Goal: Task Accomplishment & Management: Use online tool/utility

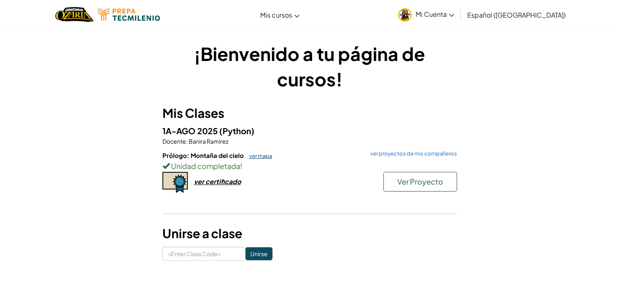
click at [263, 154] on link "ver mapa" at bounding box center [258, 156] width 27 height 7
click at [424, 153] on link "ver proyectos de mis compañeros" at bounding box center [411, 153] width 91 height 5
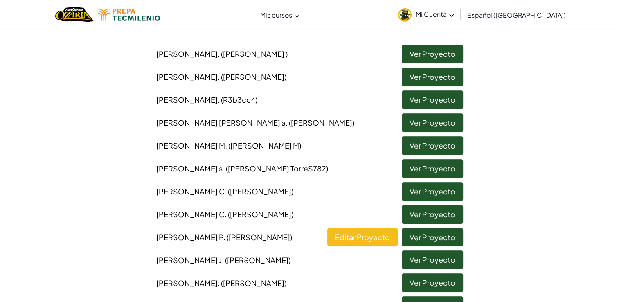
scroll to position [74, 0]
click at [421, 148] on link "Ver Proyecto" at bounding box center [432, 145] width 61 height 19
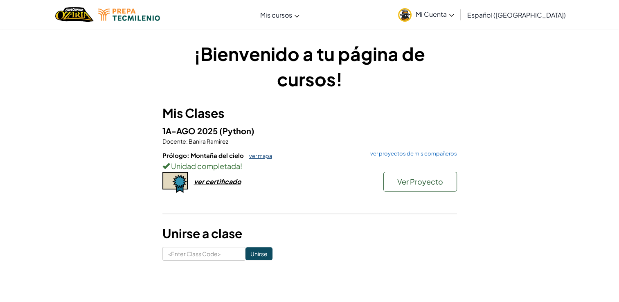
click at [256, 154] on link "ver mapa" at bounding box center [258, 156] width 27 height 7
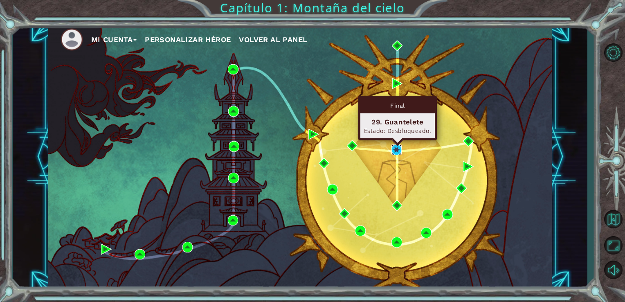
click at [395, 147] on img at bounding box center [397, 149] width 11 height 11
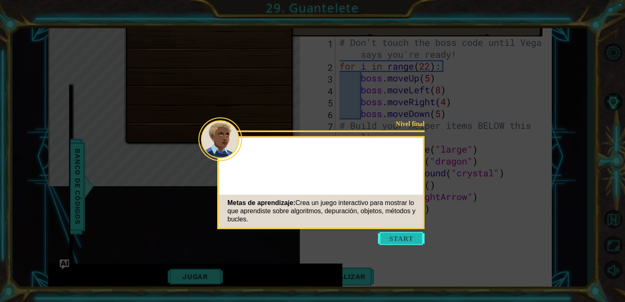
click at [388, 237] on button "Start" at bounding box center [401, 238] width 47 height 13
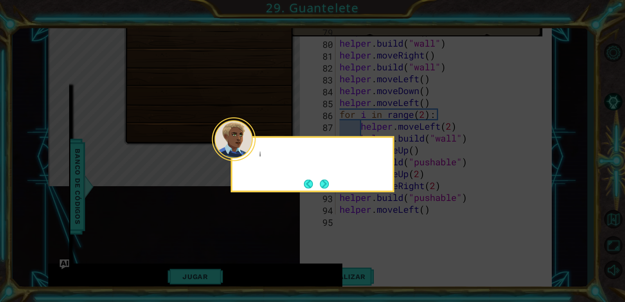
click at [252, 155] on div at bounding box center [234, 139] width 44 height 44
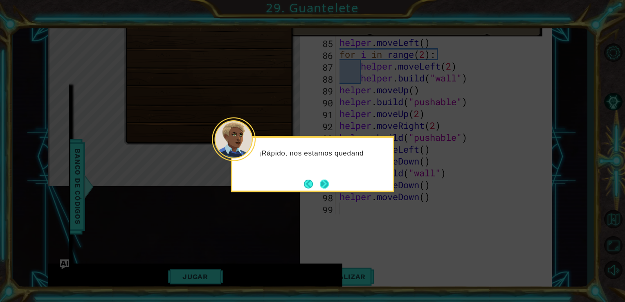
scroll to position [1020, 0]
click at [329, 186] on button "Next" at bounding box center [324, 183] width 9 height 9
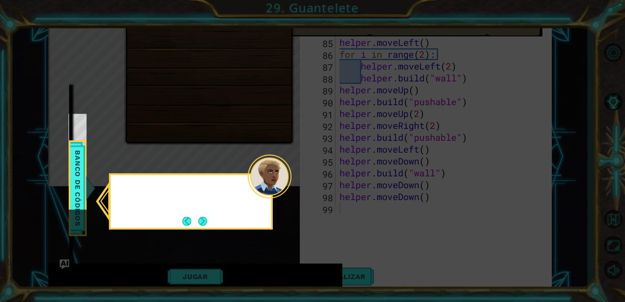
scroll to position [26, 0]
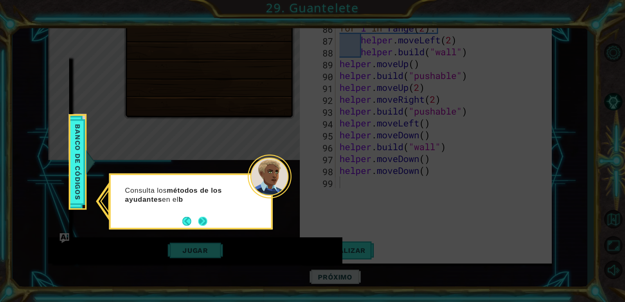
click at [201, 221] on button "Next" at bounding box center [202, 221] width 9 height 9
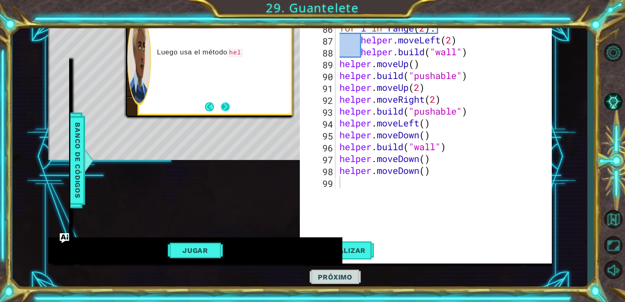
click at [224, 104] on button "Next" at bounding box center [225, 106] width 9 height 9
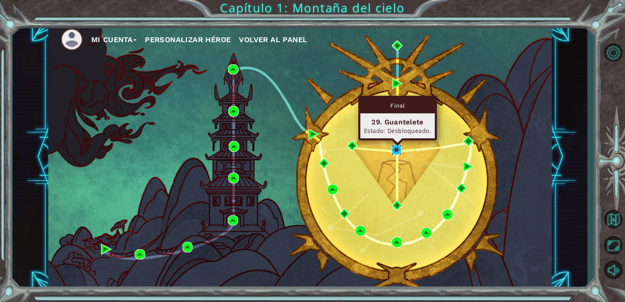
click at [396, 150] on img at bounding box center [397, 149] width 11 height 11
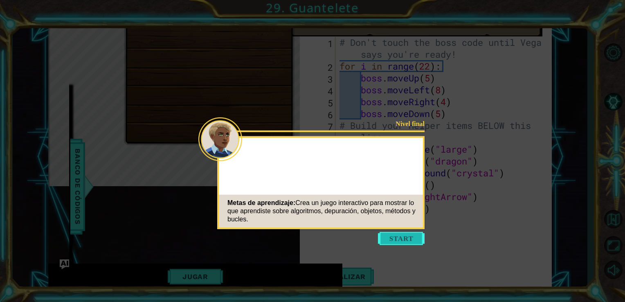
click at [396, 235] on button "Start" at bounding box center [401, 238] width 47 height 13
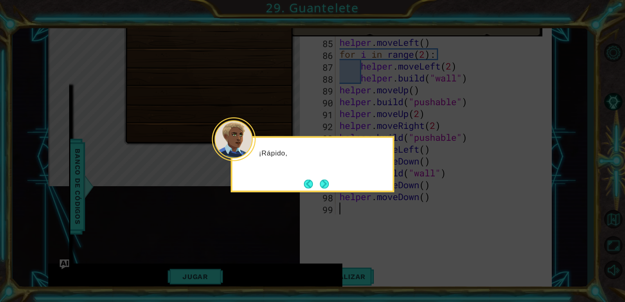
scroll to position [1020, 0]
click at [323, 182] on button "Next" at bounding box center [324, 183] width 9 height 9
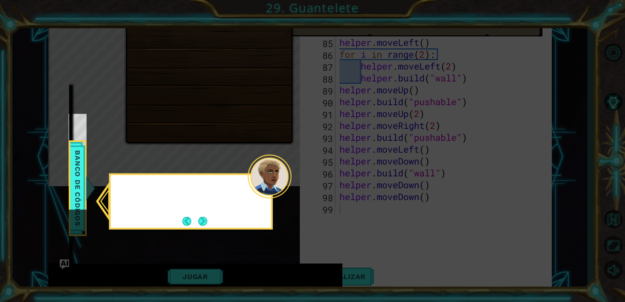
scroll to position [26, 0]
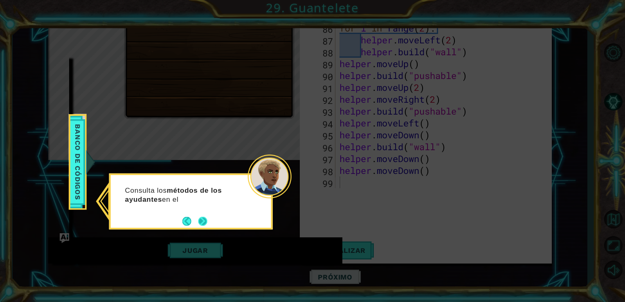
click at [205, 220] on button "Next" at bounding box center [202, 221] width 9 height 9
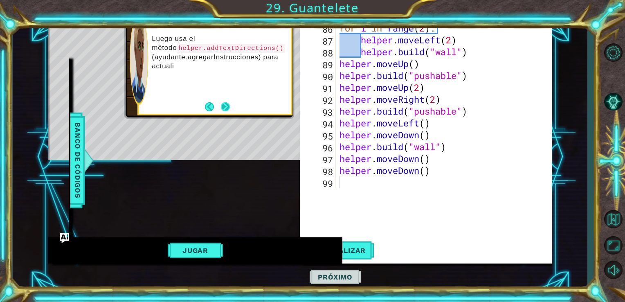
click at [228, 105] on button "Next" at bounding box center [225, 106] width 9 height 9
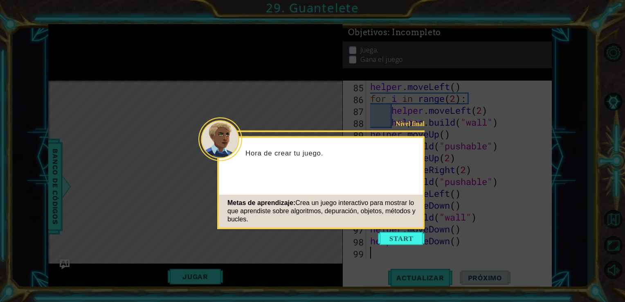
scroll to position [1033, 0]
click at [390, 241] on button "Start" at bounding box center [401, 238] width 47 height 13
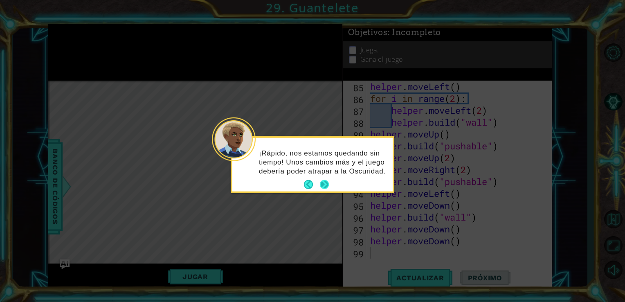
click at [325, 183] on button "Next" at bounding box center [324, 184] width 9 height 9
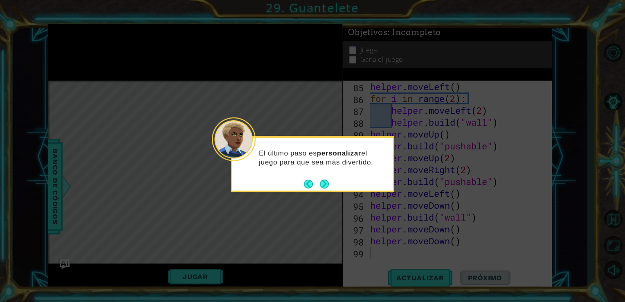
click at [325, 183] on button "Next" at bounding box center [324, 183] width 9 height 9
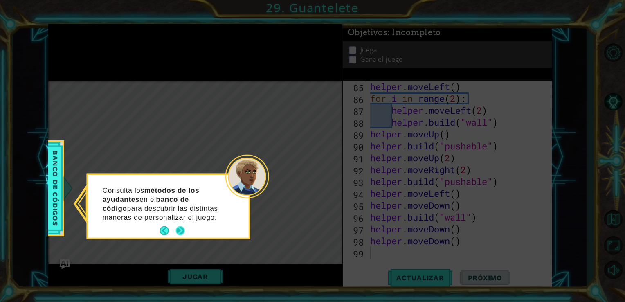
click at [181, 229] on button "Next" at bounding box center [180, 230] width 9 height 9
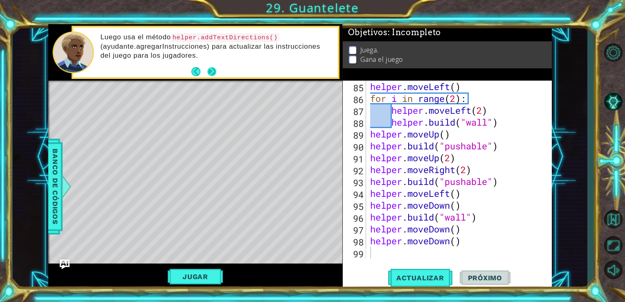
click at [211, 73] on button "Next" at bounding box center [212, 71] width 9 height 9
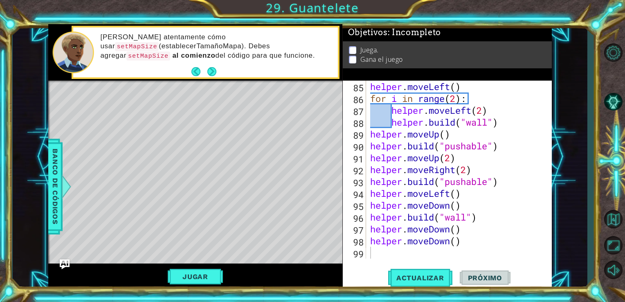
click at [211, 73] on button "Next" at bounding box center [212, 71] width 9 height 9
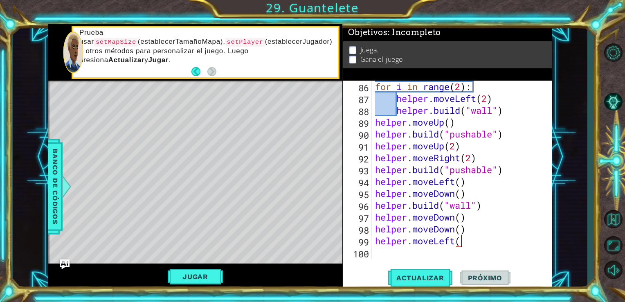
scroll to position [0, 3]
click at [460, 244] on div "for i in range ( 2 ) : helper . moveLeft ( 2 ) helper . build ( "wall" ) helper…" at bounding box center [461, 182] width 174 height 202
type textarea "helper.moveLeft(3)"
click at [377, 254] on div "for i in range ( 2 ) : helper . moveLeft ( 2 ) helper . build ( "wall" ) helper…" at bounding box center [461, 182] width 174 height 202
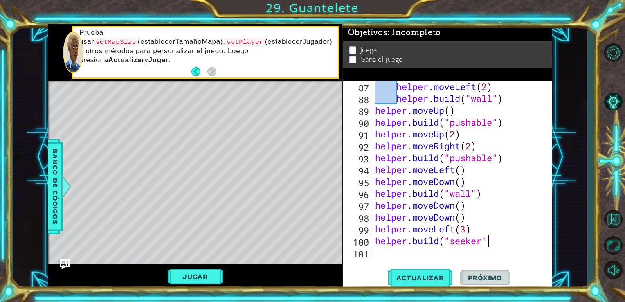
scroll to position [0, 5]
type textarea "[DOMAIN_NAME]("seeker")"
click at [402, 280] on span "Actualizar" at bounding box center [420, 278] width 64 height 8
click at [194, 281] on button "Jugar" at bounding box center [195, 277] width 55 height 16
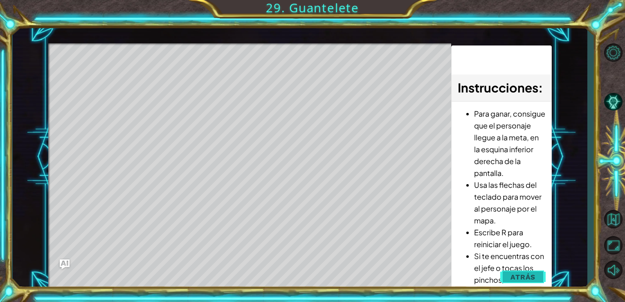
click at [516, 277] on span "Atrás" at bounding box center [523, 277] width 25 height 8
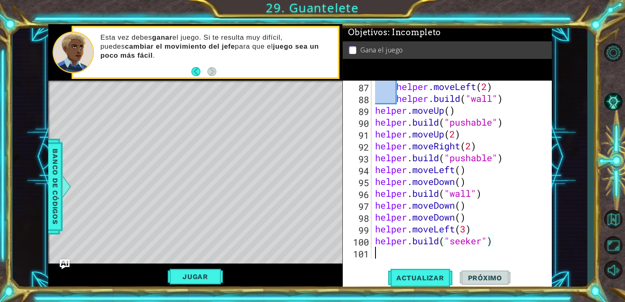
click at [375, 253] on div "helper . moveLeft ( 2 ) helper . build ( "wall" ) helper . moveUp ( ) helper . …" at bounding box center [461, 182] width 174 height 202
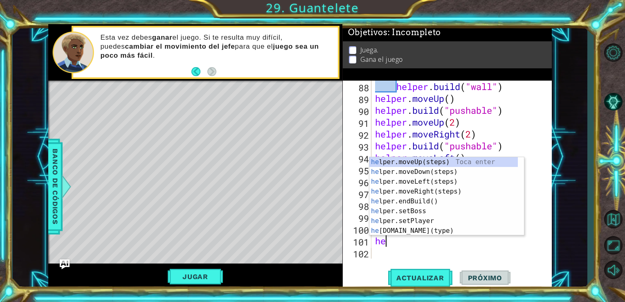
scroll to position [1068, 0]
type textarea "h"
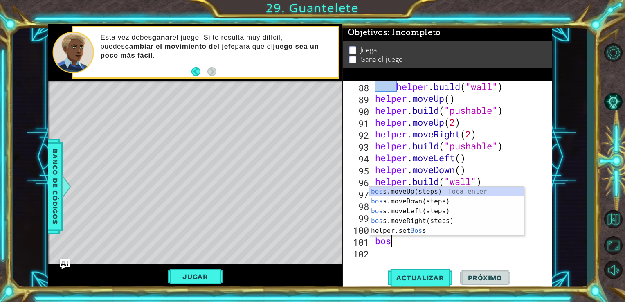
scroll to position [0, 0]
type textarea "boss"
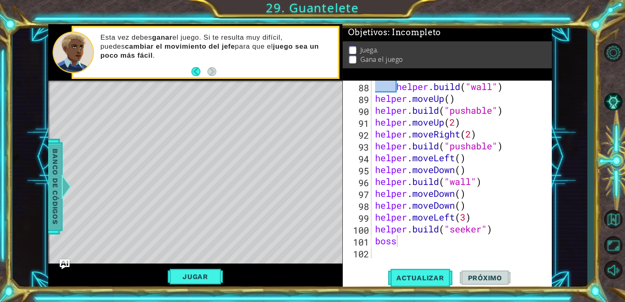
click at [51, 184] on span "Banco de códigos" at bounding box center [55, 186] width 13 height 85
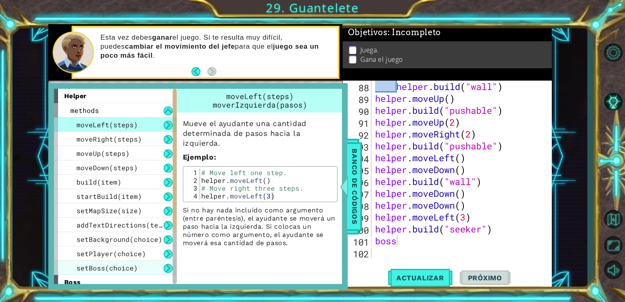
click at [102, 268] on span "setBoss(choice)" at bounding box center [107, 268] width 61 height 9
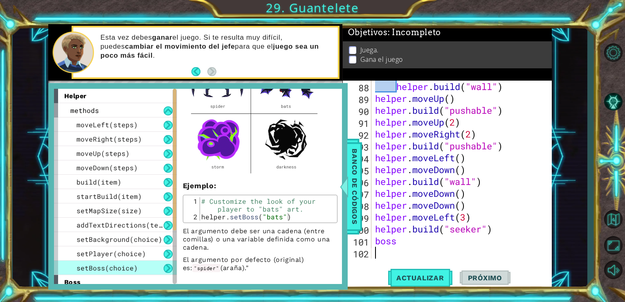
click at [413, 247] on div "helper . build ( "wall" ) helper . moveUp ( ) helper . build ( "pushable" ) hel…" at bounding box center [461, 182] width 174 height 202
click at [352, 181] on span "Banco de códigos" at bounding box center [354, 186] width 13 height 85
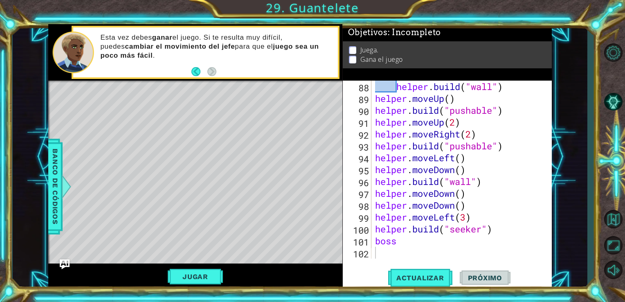
click at [396, 241] on div "helper . build ( "wall" ) helper . moveUp ( ) helper . build ( "pushable" ) hel…" at bounding box center [461, 182] width 174 height 202
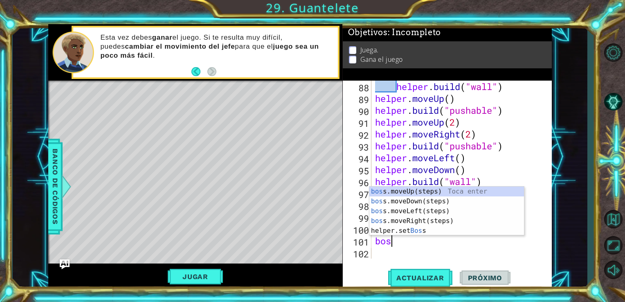
type textarea "b"
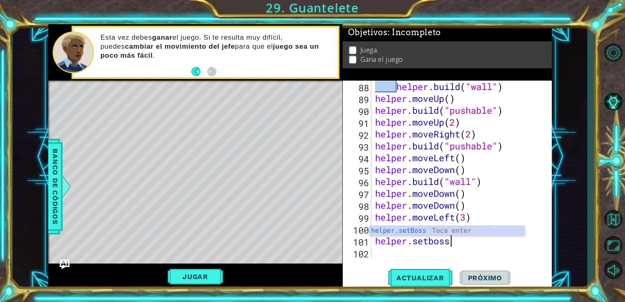
scroll to position [0, 3]
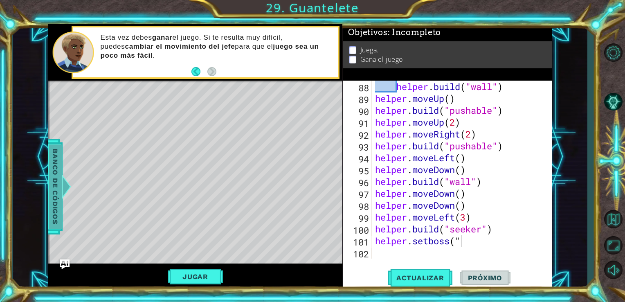
click at [56, 191] on span "Banco de códigos" at bounding box center [55, 186] width 13 height 85
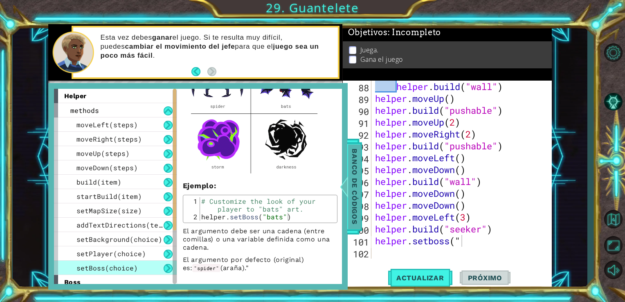
click at [355, 163] on span "Banco de códigos" at bounding box center [354, 186] width 13 height 85
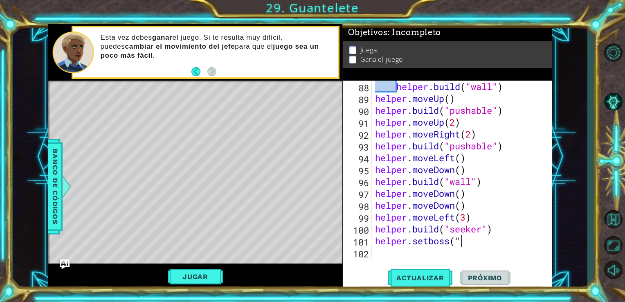
click at [460, 243] on div "helper . build ( "wall" ) helper . moveUp ( ) helper . build ( "pushable" ) hel…" at bounding box center [461, 182] width 174 height 202
click at [422, 280] on span "Actualizar" at bounding box center [420, 278] width 64 height 8
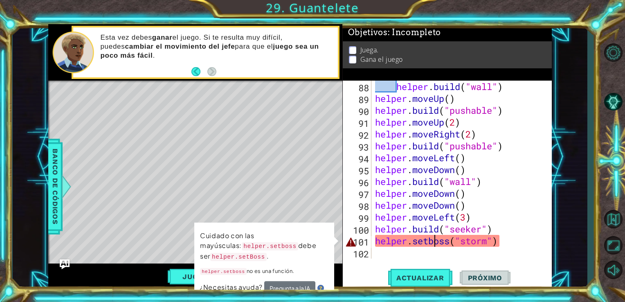
click at [434, 241] on div "helper . build ( "wall" ) helper . moveUp ( ) helper . build ( "pushable" ) hel…" at bounding box center [461, 182] width 174 height 202
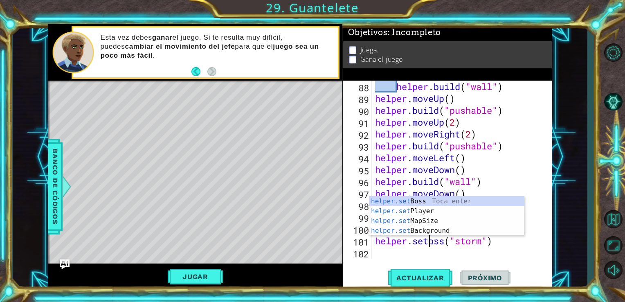
scroll to position [0, 3]
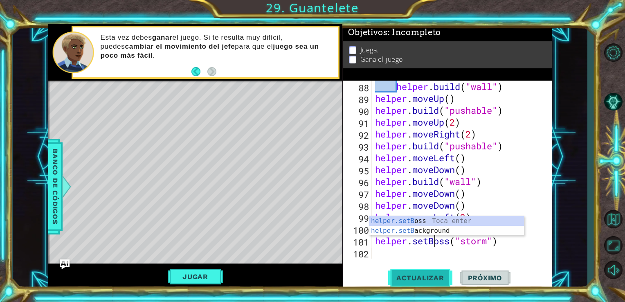
type textarea "helper.setBoss("storm")"
click at [418, 280] on span "Actualizar" at bounding box center [420, 278] width 64 height 8
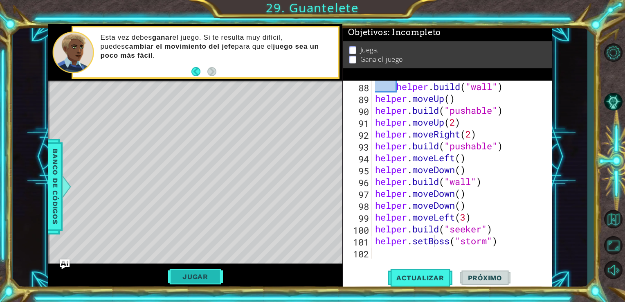
click at [187, 276] on button "Jugar" at bounding box center [195, 277] width 55 height 16
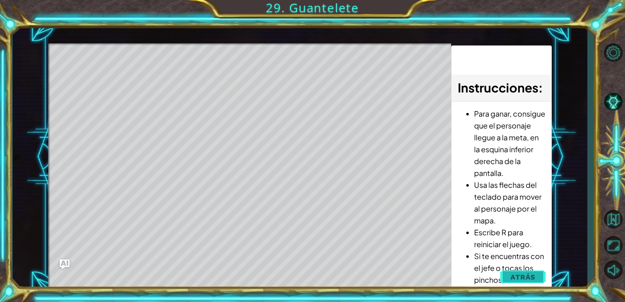
click at [530, 271] on button "Atrás" at bounding box center [523, 277] width 45 height 16
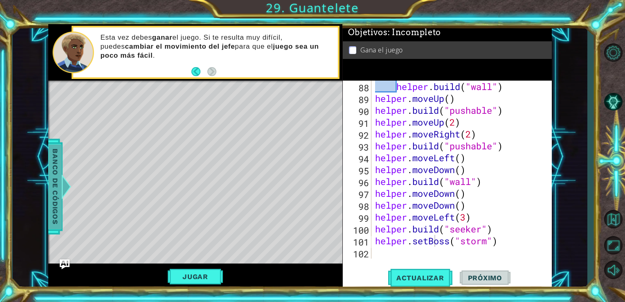
click at [56, 167] on span "Banco de códigos" at bounding box center [55, 186] width 13 height 85
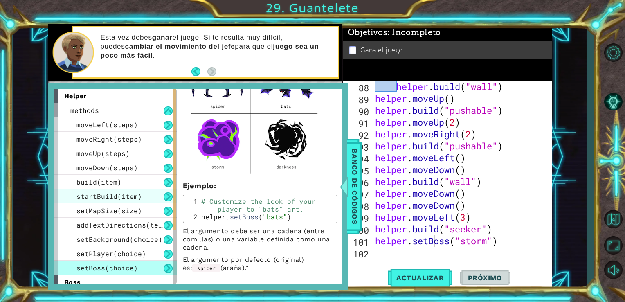
click at [104, 196] on span "startBuild(item)" at bounding box center [109, 196] width 65 height 9
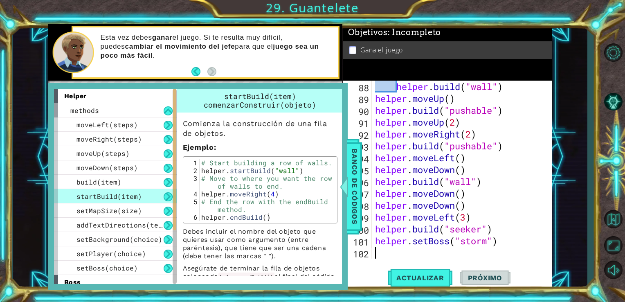
scroll to position [0, 0]
click at [374, 252] on div "helper . build ( "wall" ) helper . moveUp ( ) helper . build ( "pushable" ) hel…" at bounding box center [461, 182] width 174 height 202
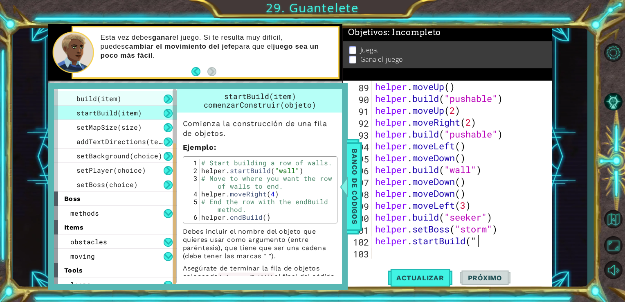
scroll to position [90, 0]
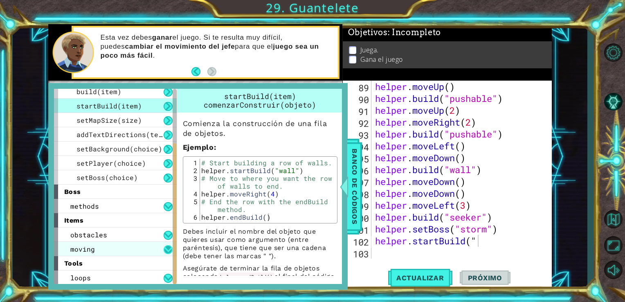
click at [166, 251] on button at bounding box center [168, 249] width 9 height 9
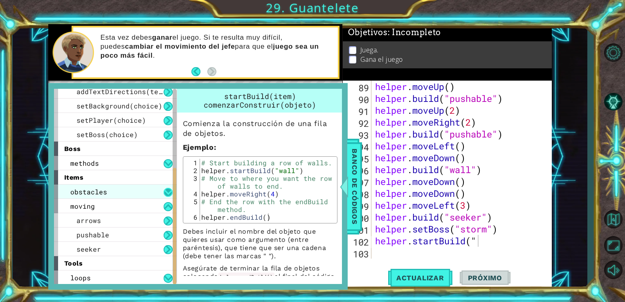
click at [168, 192] on button at bounding box center [168, 192] width 9 height 9
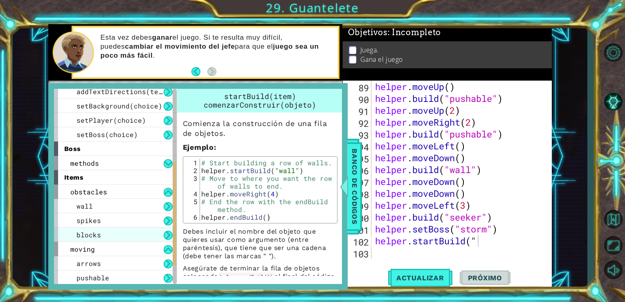
click at [159, 237] on div "blocks" at bounding box center [115, 235] width 123 height 14
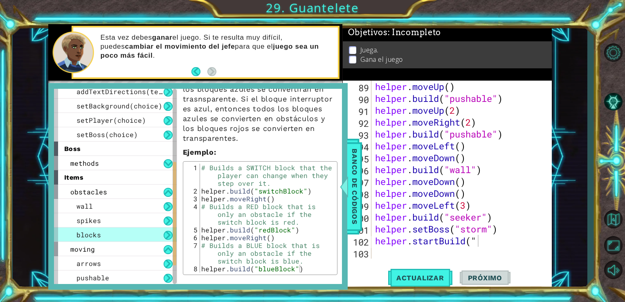
scroll to position [99, 0]
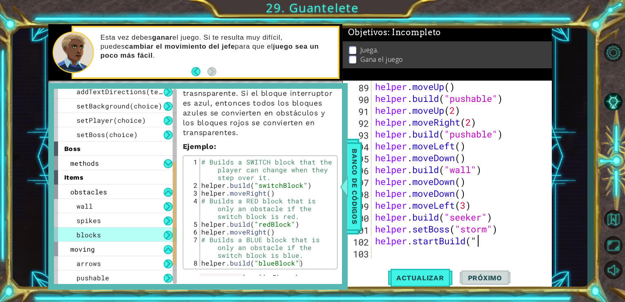
click at [477, 242] on div "helper . moveUp ( ) helper . build ( "pushable" ) helper . moveUp ( 2 ) helper …" at bounding box center [461, 182] width 174 height 202
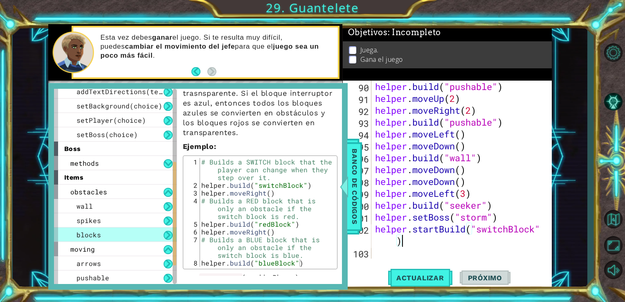
scroll to position [1092, 0]
click at [350, 189] on span "Banco de códigos" at bounding box center [354, 186] width 13 height 85
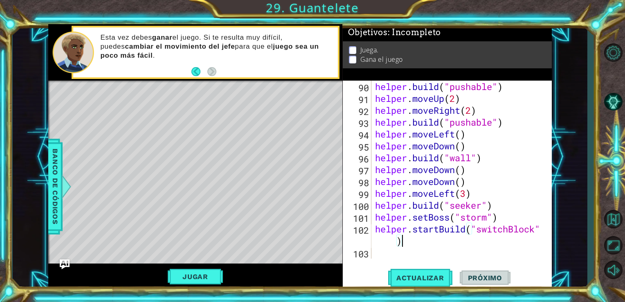
click at [403, 241] on div "helper . build ( "pushable" ) helper . moveUp ( 2 ) helper . moveRight ( 2 ) he…" at bounding box center [461, 182] width 174 height 202
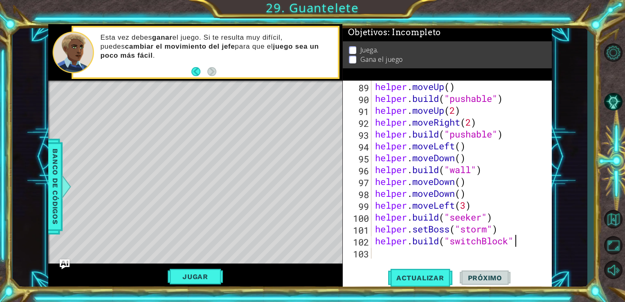
scroll to position [0, 6]
click at [410, 278] on span "Actualizar" at bounding box center [420, 278] width 64 height 8
type textarea "[DOMAIN_NAME]("seeker")"
click at [416, 275] on span "Actualizar" at bounding box center [420, 278] width 64 height 8
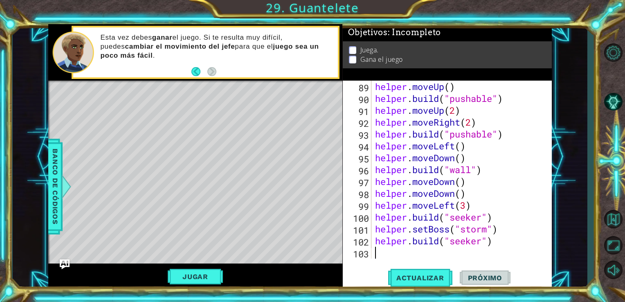
click at [375, 249] on div "helper . moveUp ( ) helper . build ( "pushable" ) helper . moveUp ( 2 ) helper …" at bounding box center [461, 182] width 174 height 202
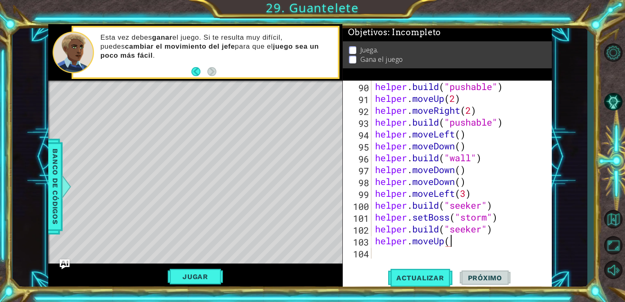
scroll to position [0, 3]
click at [451, 244] on div "helper . build ( "pushable" ) helper . moveUp ( 2 ) helper . moveRight ( 2 ) he…" at bounding box center [461, 182] width 174 height 202
type textarea "helper.moveUp(3)"
click at [374, 255] on div "helper . build ( "pushable" ) helper . moveUp ( 2 ) helper . moveRight ( 2 ) he…" at bounding box center [461, 182] width 174 height 202
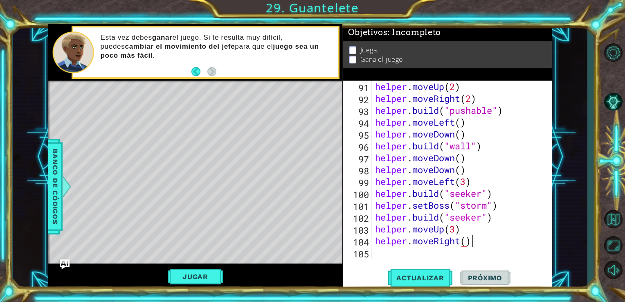
scroll to position [0, 4]
click at [467, 242] on div "helper . moveUp ( 2 ) helper . moveRight ( 2 ) helper . build ( "pushable" ) he…" at bounding box center [461, 182] width 174 height 202
type textarea "helper.moveRight(5)"
click at [406, 274] on span "Actualizar" at bounding box center [420, 278] width 64 height 8
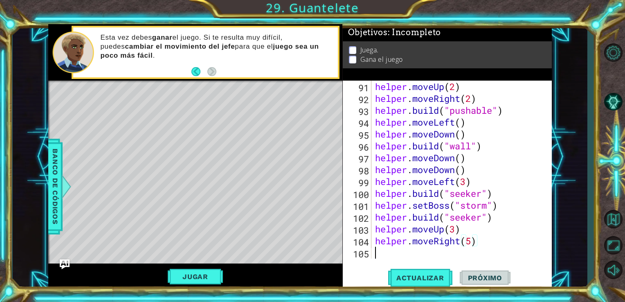
click at [377, 252] on div "helper . moveUp ( 2 ) helper . moveRight ( 2 ) helper . build ( "pushable" ) he…" at bounding box center [461, 182] width 174 height 202
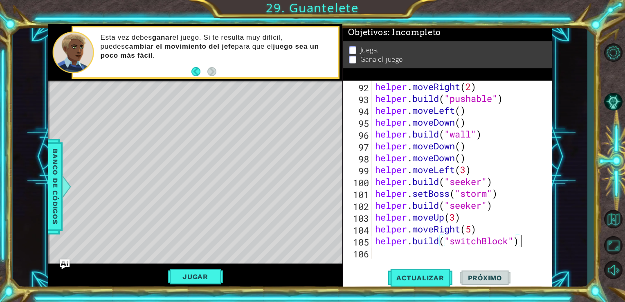
scroll to position [0, 6]
click at [409, 283] on button "Actualizar" at bounding box center [420, 277] width 64 height 21
click at [194, 278] on button "Jugar" at bounding box center [195, 277] width 55 height 16
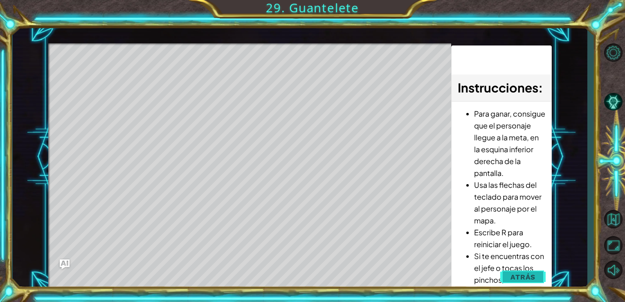
click at [517, 274] on span "Atrás" at bounding box center [523, 277] width 25 height 8
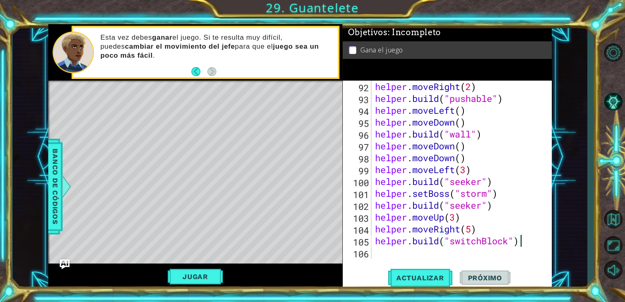
click at [521, 243] on div "helper . moveRight ( 2 ) helper . build ( "pushable" ) helper . moveLeft ( ) he…" at bounding box center [461, 182] width 174 height 202
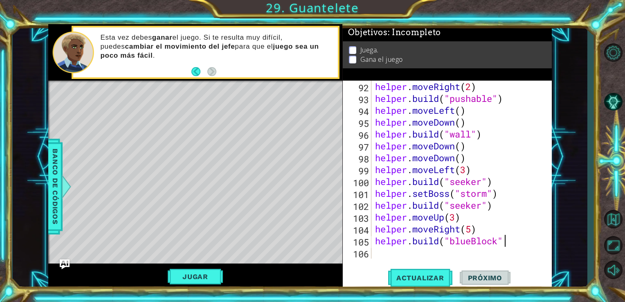
scroll to position [0, 5]
type textarea "[DOMAIN_NAME]("blueBlock")"
click at [421, 279] on span "Actualizar" at bounding box center [420, 278] width 64 height 8
click at [378, 255] on div "helper . moveRight ( 2 ) helper . build ( "pushable" ) helper . moveLeft ( ) he…" at bounding box center [461, 182] width 174 height 202
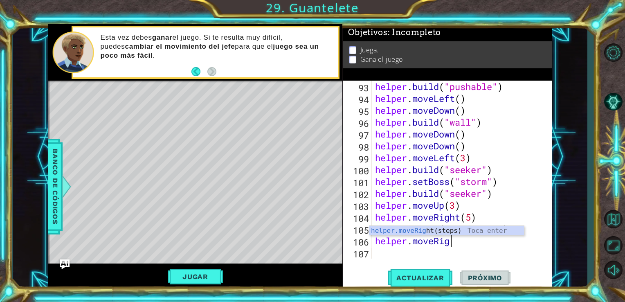
scroll to position [0, 3]
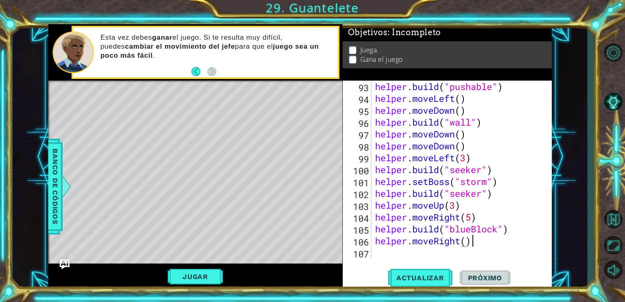
type textarea "helper.moveRight()"
click at [377, 253] on div "helper . build ( "pushable" ) helper . moveLeft ( ) helper . moveDown ( ) helpe…" at bounding box center [461, 182] width 174 height 202
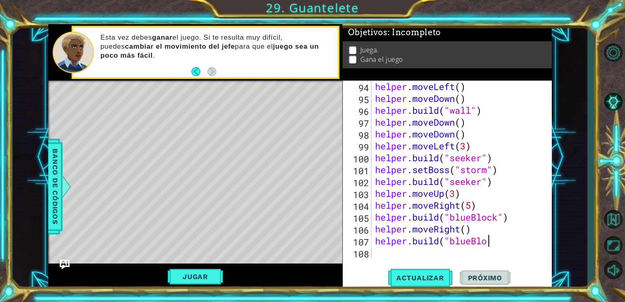
scroll to position [0, 5]
type textarea "[DOMAIN_NAME]("blueBlock")"
click at [377, 254] on div "helper . moveLeft ( ) helper . moveDown ( ) helper . build ( "wall" ) helper . …" at bounding box center [461, 182] width 174 height 202
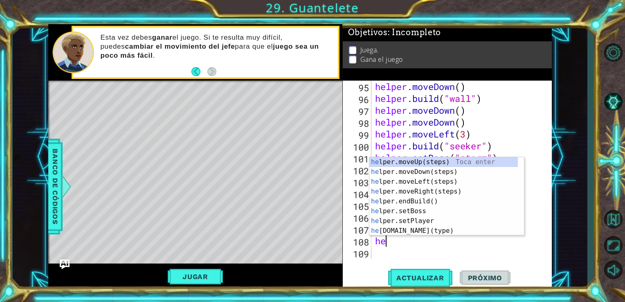
scroll to position [0, 0]
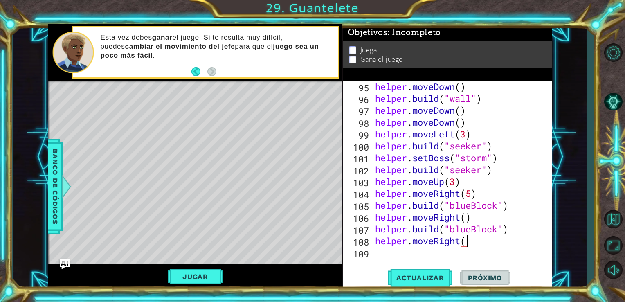
type textarea "helper.moveRight()"
click at [376, 254] on div "helper . moveDown ( ) helper . build ( "wall" ) helper . moveDown ( ) helper . …" at bounding box center [461, 182] width 174 height 202
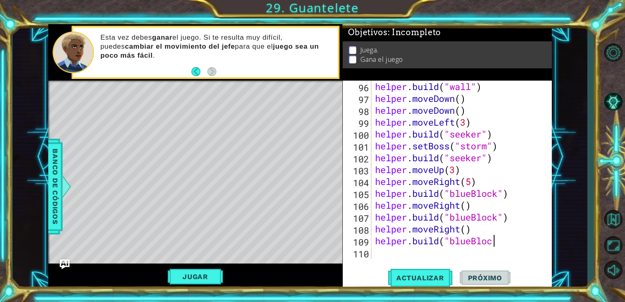
scroll to position [0, 5]
type textarea "[DOMAIN_NAME]("blueBlock")"
click at [378, 253] on div "helper . build ( "wall" ) helper . moveDown ( ) helper . moveDown ( ) helper . …" at bounding box center [461, 182] width 174 height 202
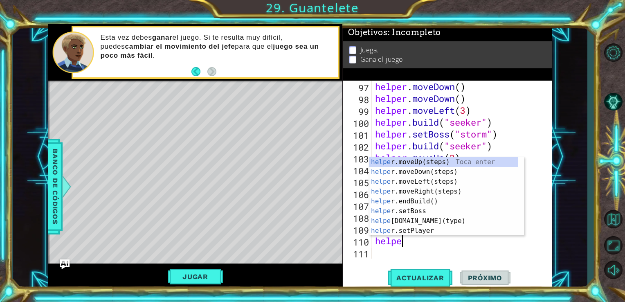
scroll to position [0, 0]
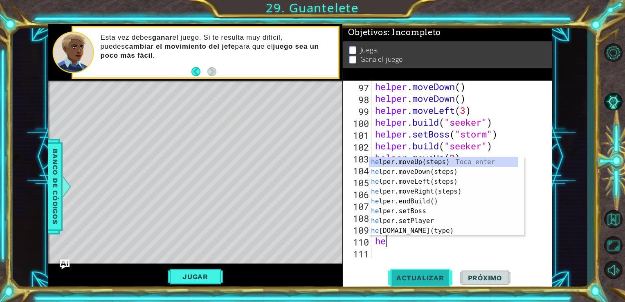
type textarea "h"
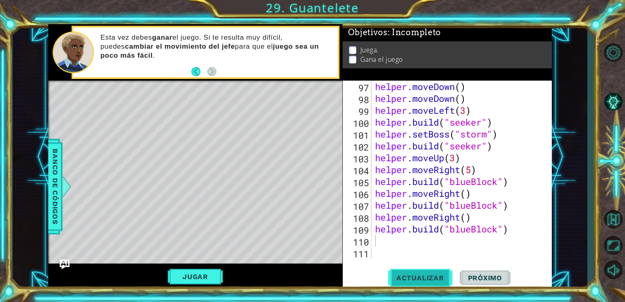
click at [405, 282] on span "Actualizar" at bounding box center [420, 278] width 64 height 8
click at [498, 181] on div "helper . moveDown ( ) helper . moveDown ( ) helper . moveLeft ( 3 ) helper . bu…" at bounding box center [461, 182] width 174 height 202
click at [499, 206] on div "helper . moveDown ( ) helper . moveDown ( ) helper . moveLeft ( 3 ) helper . bu…" at bounding box center [461, 182] width 174 height 202
click at [498, 232] on div "helper . moveDown ( ) helper . moveDown ( ) helper . moveLeft ( 3 ) helper . bu…" at bounding box center [461, 182] width 174 height 202
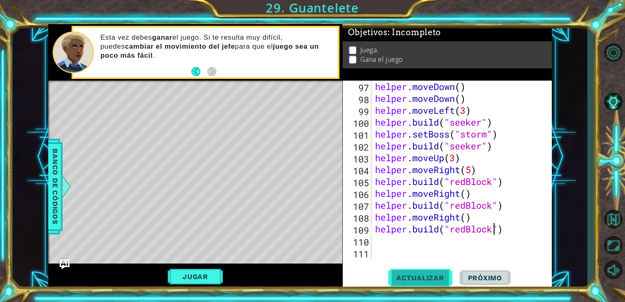
type textarea "[DOMAIN_NAME]("redBlock")"
click at [418, 275] on span "Actualizar" at bounding box center [420, 278] width 64 height 8
click at [375, 241] on div "helper . moveDown ( ) helper . moveDown ( ) helper . moveLeft ( 3 ) helper . bu…" at bounding box center [461, 182] width 174 height 202
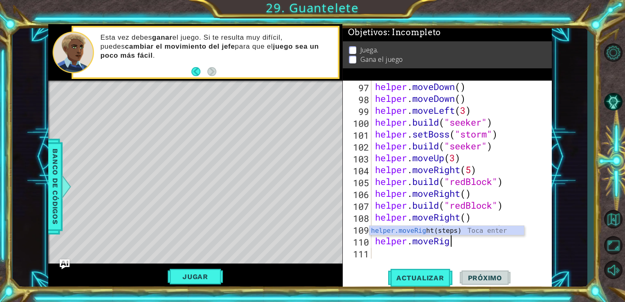
scroll to position [0, 3]
type textarea "helper.moveRight()"
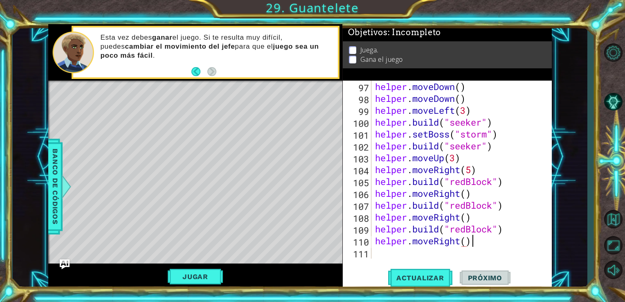
scroll to position [0, 4]
click at [377, 251] on div "helper . moveDown ( ) helper . moveDown ( ) helper . moveLeft ( 3 ) helper . bu…" at bounding box center [461, 182] width 174 height 202
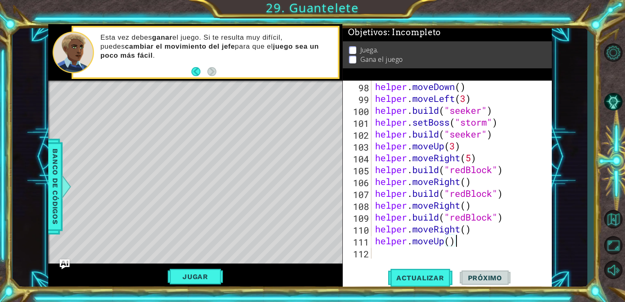
scroll to position [0, 3]
click at [451, 242] on div "helper . moveDown ( ) helper . moveLeft ( 3 ) helper . build ( "seeker" ) helpe…" at bounding box center [461, 182] width 174 height 202
type textarea "helper.moveUp(3)"
click at [379, 255] on div "helper . moveDown ( ) helper . moveLeft ( 3 ) helper . build ( "seeker" ) helpe…" at bounding box center [461, 182] width 174 height 202
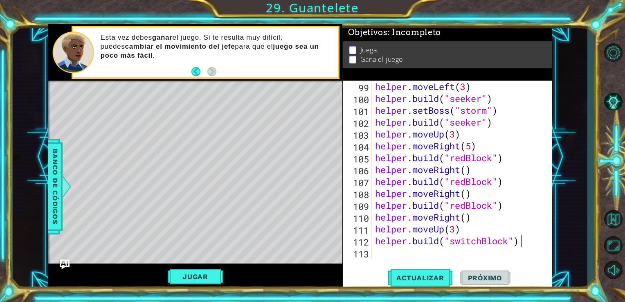
scroll to position [0, 6]
type textarea "[DOMAIN_NAME]("switchBlock")"
click at [413, 278] on span "Actualizar" at bounding box center [420, 278] width 64 height 8
click at [203, 276] on button "Jugar" at bounding box center [195, 277] width 55 height 16
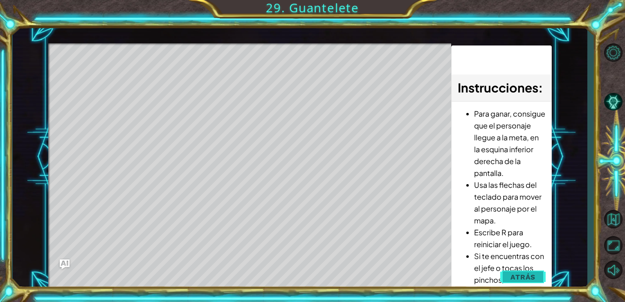
click at [526, 273] on span "Atrás" at bounding box center [523, 277] width 25 height 8
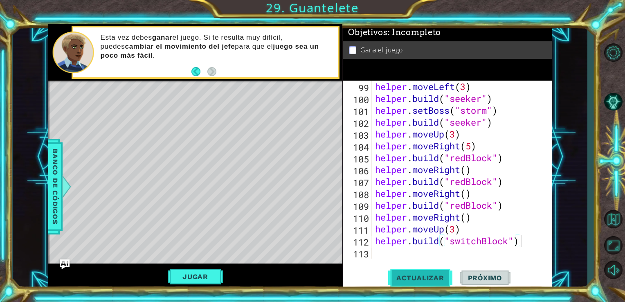
click at [418, 277] on span "Actualizar" at bounding box center [420, 278] width 64 height 8
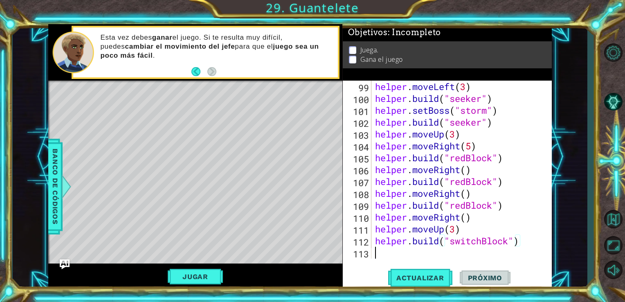
click at [379, 259] on div "helper . moveLeft ( 3 ) helper . build ( "seeker" ) helper . setBoss ( "storm" …" at bounding box center [461, 182] width 174 height 202
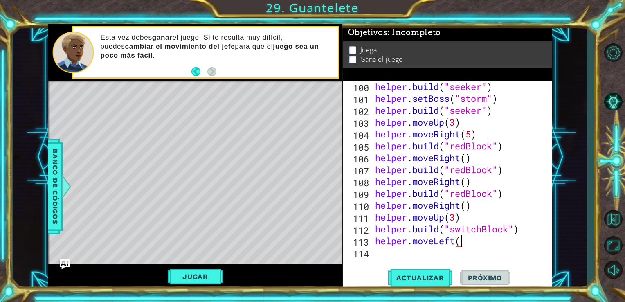
scroll to position [0, 3]
click at [461, 246] on div "helper . build ( "seeker" ) helper . setBoss ( "storm" ) helper . build ( "seek…" at bounding box center [461, 182] width 174 height 202
type textarea "helper.moveLeft(3)"
click at [377, 253] on div "helper . build ( "seeker" ) helper . setBoss ( "storm" ) helper . build ( "seek…" at bounding box center [461, 182] width 174 height 202
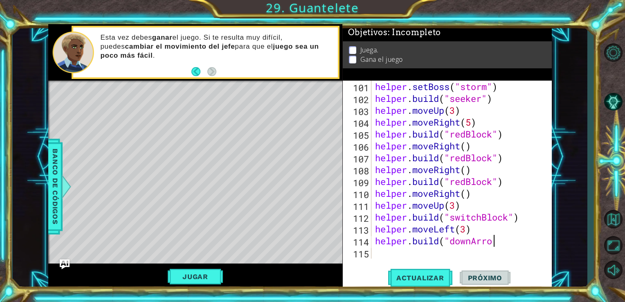
scroll to position [0, 5]
type textarea "[DOMAIN_NAME]("downArrow")"
click at [377, 253] on div "helper . setBoss ( "storm" ) helper . build ( "seeker" ) helper . moveUp ( 3 ) …" at bounding box center [461, 182] width 174 height 202
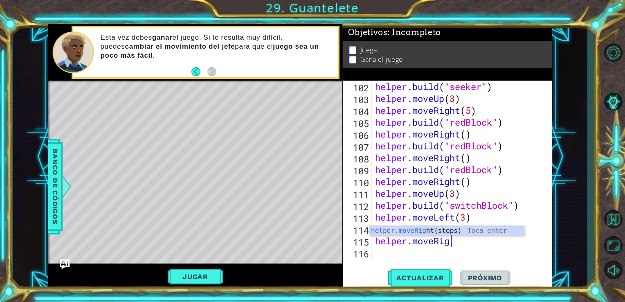
scroll to position [0, 3]
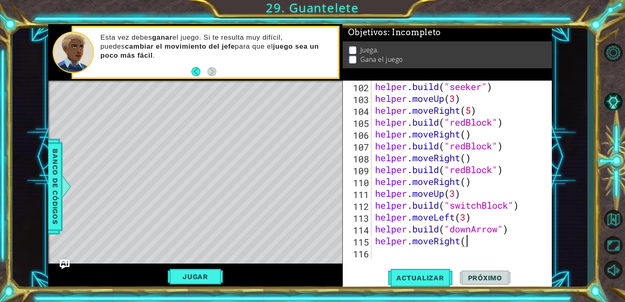
type textarea "helper.moveRight()"
click at [376, 255] on div "helper . build ( "seeker" ) helper . moveUp ( 3 ) helper . moveRight ( 5 ) help…" at bounding box center [461, 182] width 174 height 202
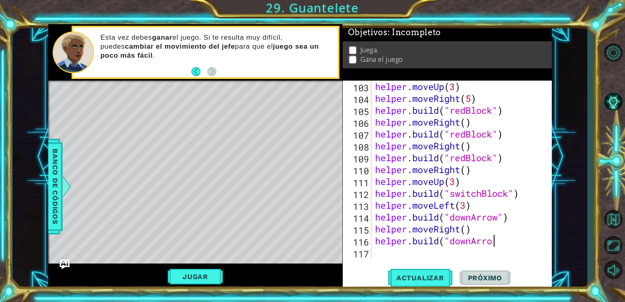
scroll to position [0, 5]
type textarea "[DOMAIN_NAME]("downArrow")"
click at [378, 257] on div "helper . moveUp ( 3 ) helper . moveRight ( 5 ) helper . build ( "redBlock" ) he…" at bounding box center [461, 182] width 174 height 202
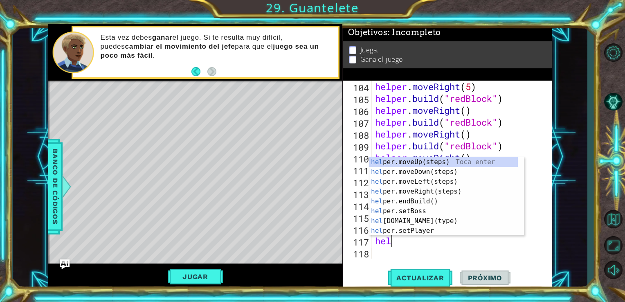
scroll to position [0, 0]
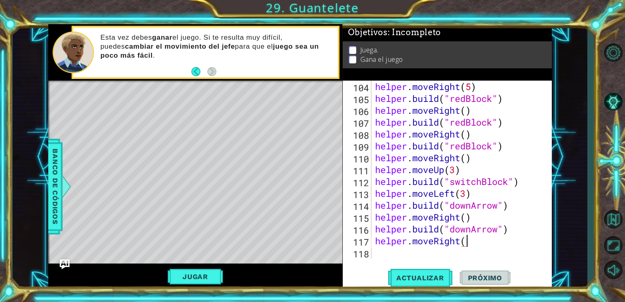
type textarea "helper.moveRight()"
click at [378, 253] on div "helper . moveRight ( 5 ) helper . build ( "redBlock" ) helper . moveRight ( ) h…" at bounding box center [461, 182] width 174 height 202
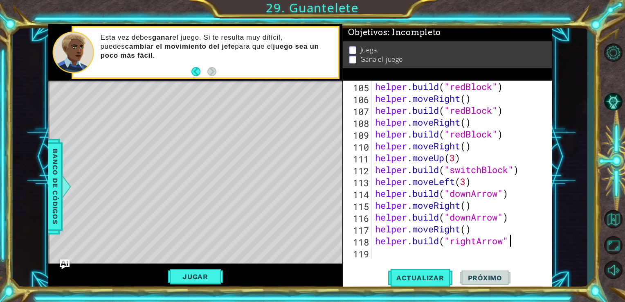
scroll to position [0, 6]
click at [416, 280] on span "Actualizar" at bounding box center [420, 278] width 64 height 8
click at [476, 242] on div "helper . build ( "redBlock" ) helper . moveRight ( ) helper . build ( "redBlock…" at bounding box center [461, 182] width 174 height 202
type textarea "[DOMAIN_NAME]("downArrow")"
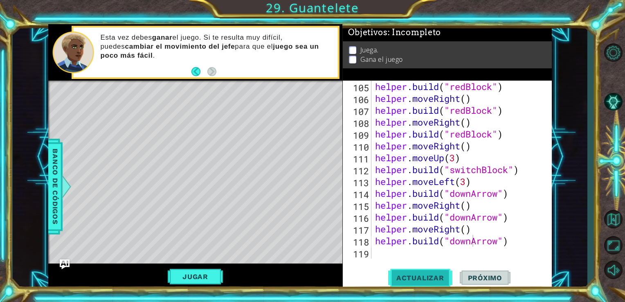
click at [431, 280] on span "Actualizar" at bounding box center [420, 278] width 64 height 8
click at [203, 278] on button "Jugar" at bounding box center [195, 277] width 55 height 16
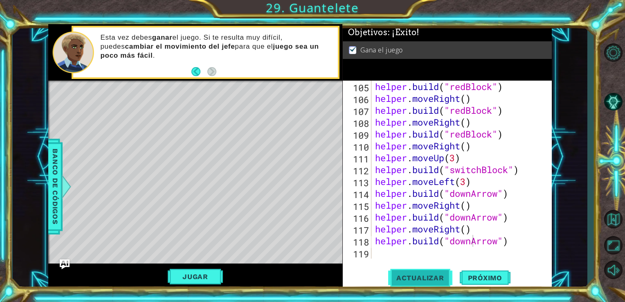
click at [410, 280] on span "Actualizar" at bounding box center [420, 278] width 64 height 8
